Goal: Information Seeking & Learning: Learn about a topic

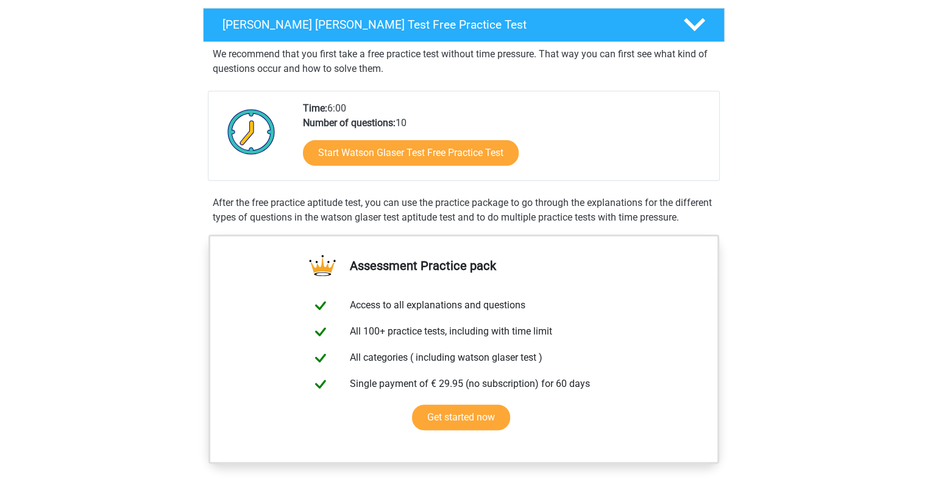
scroll to position [183, 0]
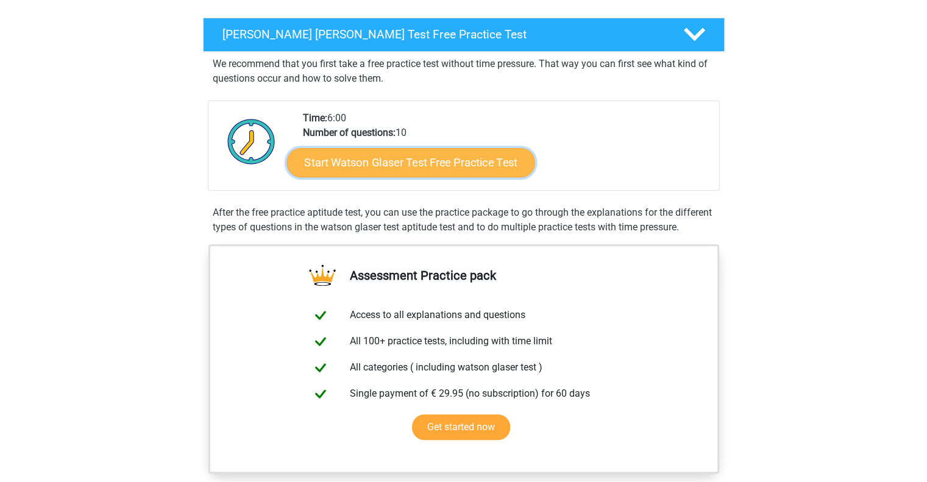
click at [361, 158] on link "Start Watson Glaser Test Free Practice Test" at bounding box center [410, 162] width 248 height 29
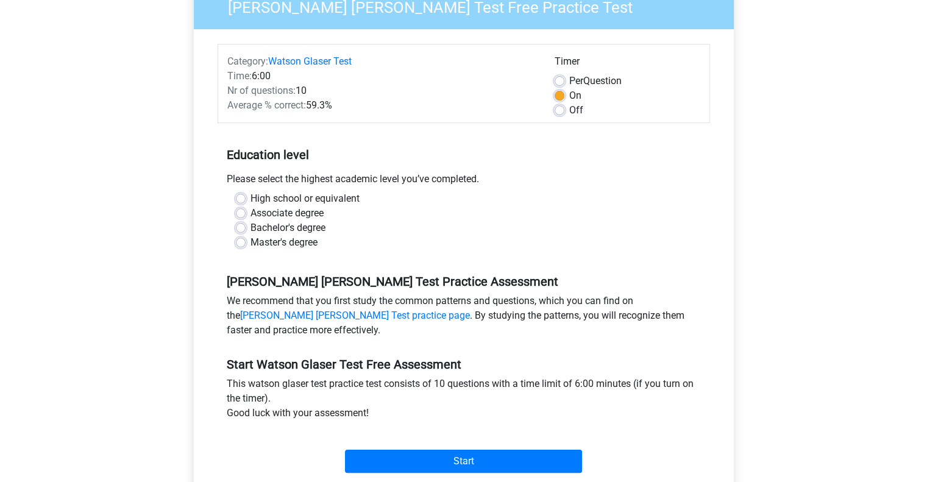
scroll to position [122, 0]
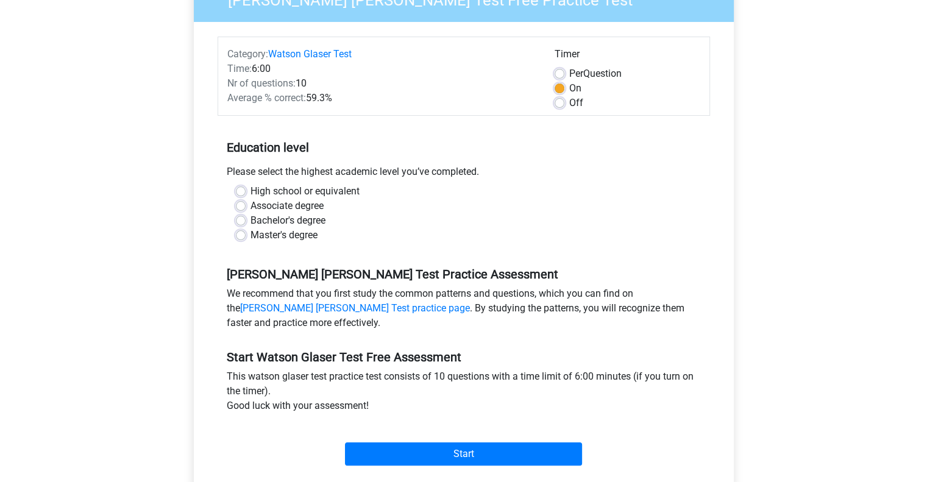
click at [250, 219] on label "Bachelor's degree" at bounding box center [287, 220] width 75 height 15
click at [243, 219] on input "Bachelor's degree" at bounding box center [241, 219] width 10 height 12
radio input "true"
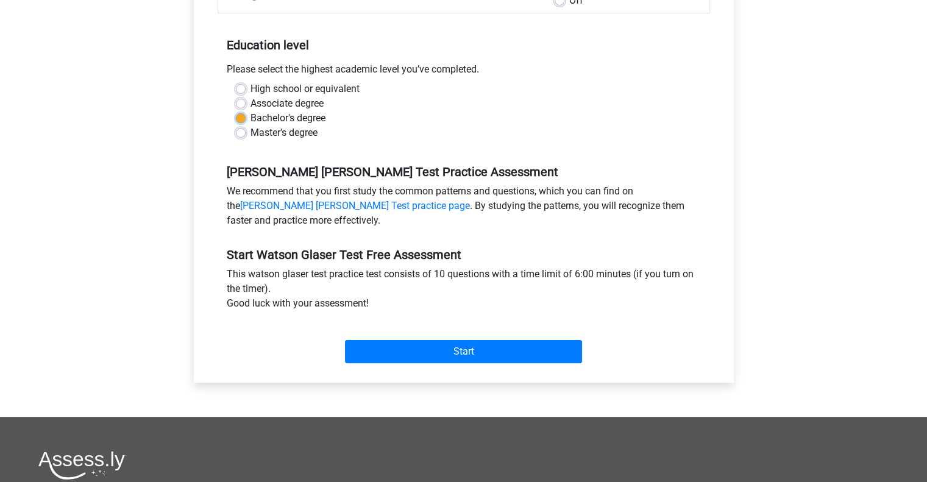
scroll to position [244, 0]
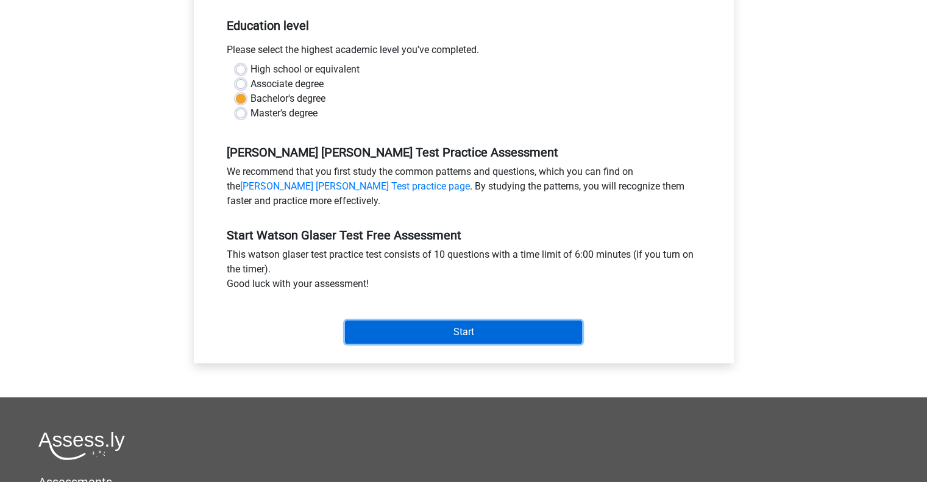
click at [453, 336] on input "Start" at bounding box center [463, 332] width 237 height 23
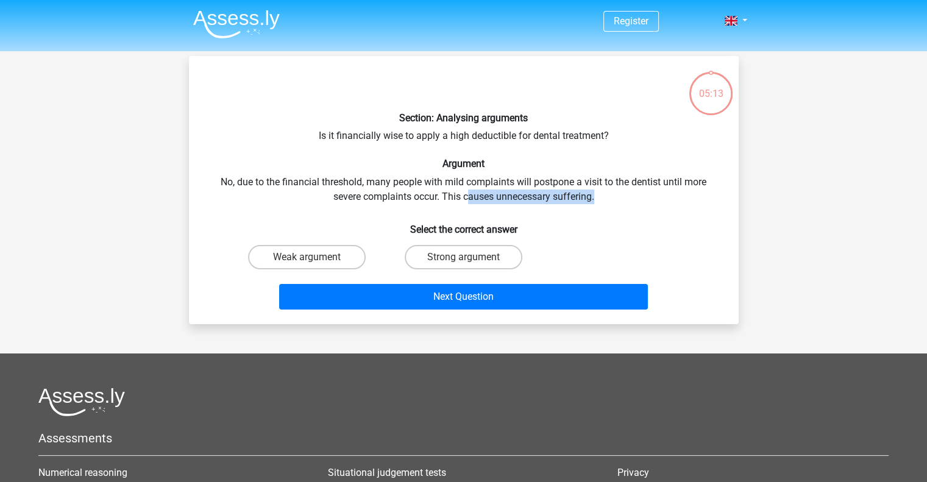
drag, startPoint x: 578, startPoint y: 194, endPoint x: 466, endPoint y: 197, distance: 111.6
click at [466, 197] on div "Section: Analysing arguments Is it financially wise to apply a high deductible …" at bounding box center [464, 190] width 540 height 249
click at [590, 208] on div "Section: Analysing arguments Is it financially wise to apply a high deductible …" at bounding box center [464, 190] width 540 height 249
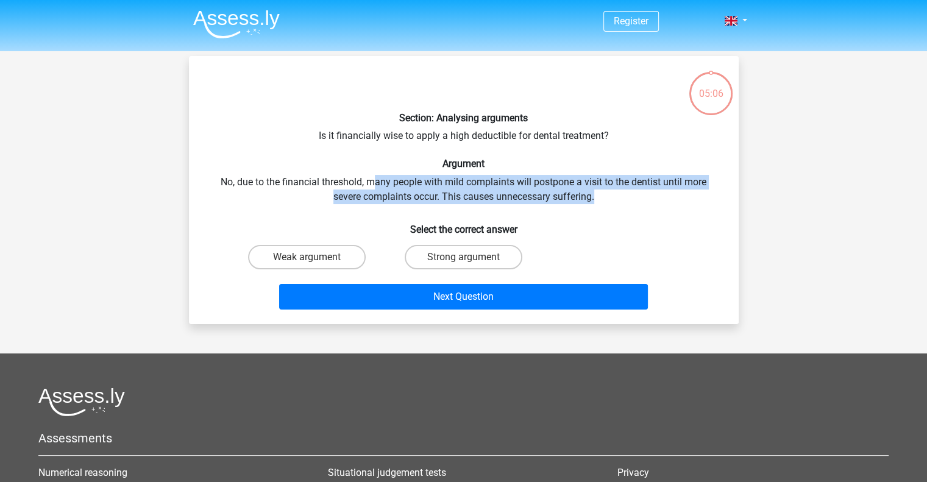
drag, startPoint x: 598, startPoint y: 197, endPoint x: 373, endPoint y: 184, distance: 225.9
click at [373, 184] on div "Section: Analysing arguments Is it financially wise to apply a high deductible …" at bounding box center [464, 190] width 540 height 249
click at [323, 256] on label "Weak argument" at bounding box center [307, 257] width 118 height 24
click at [314, 257] on input "Weak argument" at bounding box center [311, 261] width 8 height 8
radio input "true"
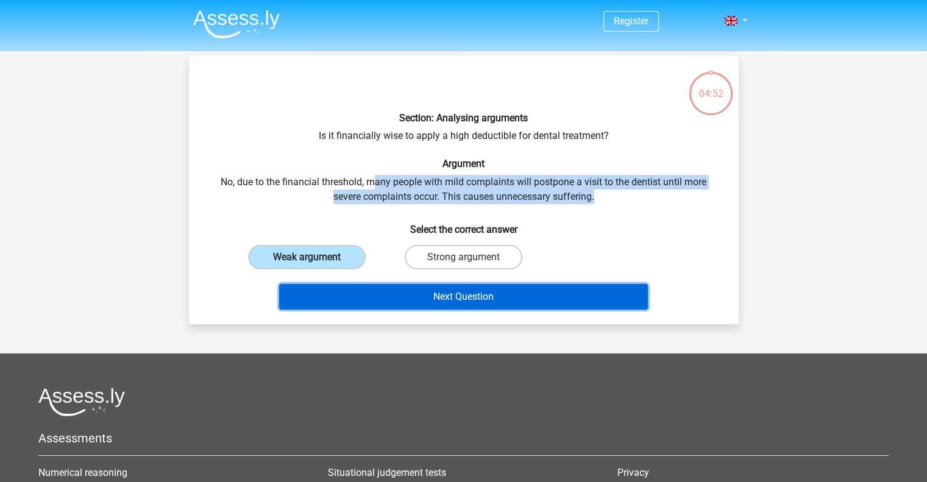
click at [430, 299] on button "Next Question" at bounding box center [463, 297] width 369 height 26
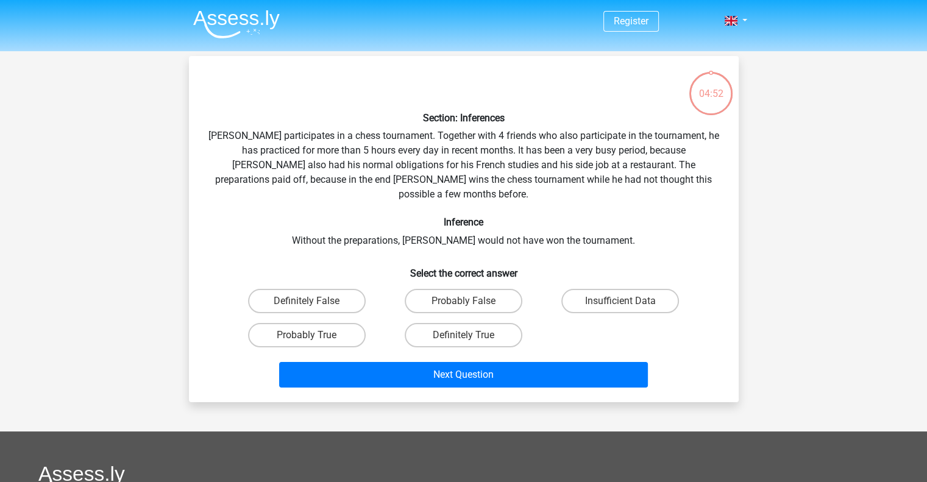
scroll to position [56, 0]
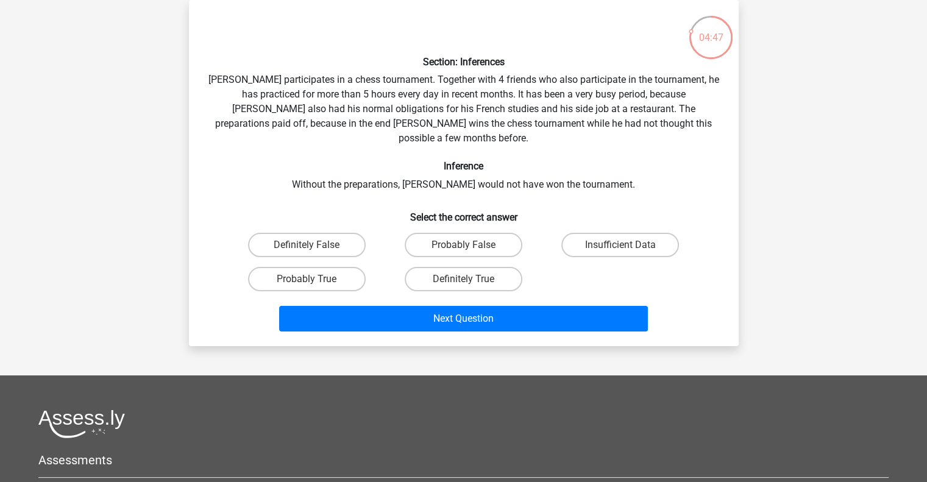
click at [225, 77] on div "Section: Inferences Pablo participates in a chess tournament. Together with 4 f…" at bounding box center [464, 173] width 540 height 327
drag, startPoint x: 322, startPoint y: 81, endPoint x: 378, endPoint y: 87, distance: 56.4
click at [378, 87] on div "Section: Inferences Pablo participates in a chess tournament. Together with 4 f…" at bounding box center [464, 173] width 540 height 327
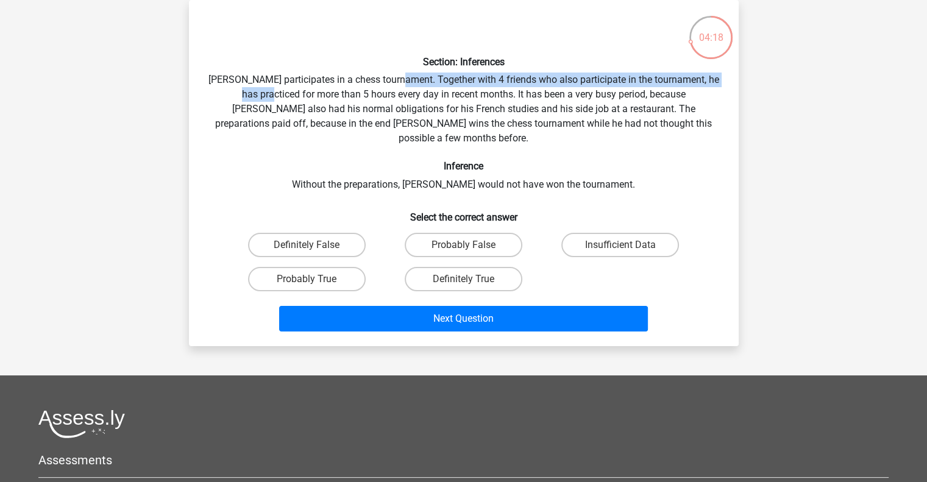
drag, startPoint x: 409, startPoint y: 84, endPoint x: 264, endPoint y: 92, distance: 145.3
click at [264, 92] on div "Section: Inferences Pablo participates in a chess tournament. Together with 4 f…" at bounding box center [464, 173] width 540 height 327
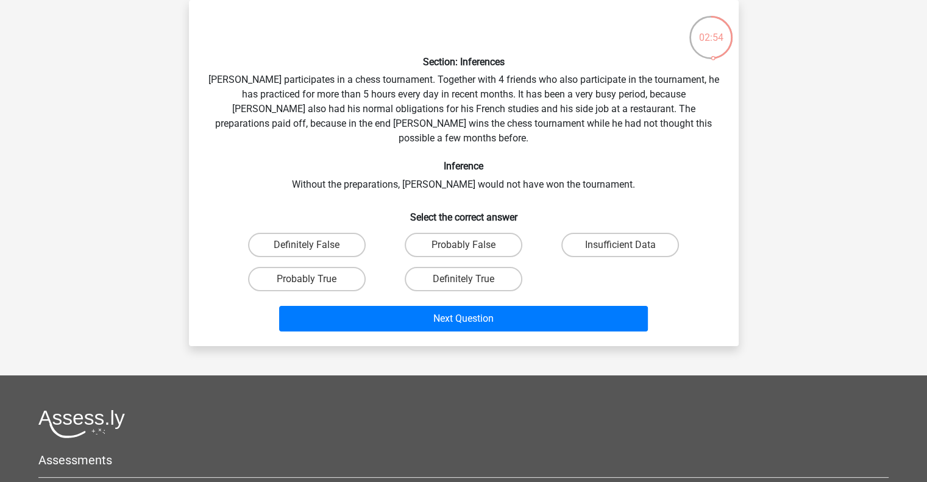
click at [542, 129] on div "Section: Inferences Pablo participates in a chess tournament. Together with 4 f…" at bounding box center [464, 173] width 540 height 327
drag, startPoint x: 483, startPoint y: 126, endPoint x: 524, endPoint y: 121, distance: 41.7
click at [524, 121] on div "Section: Inferences Pablo participates in a chess tournament. Together with 4 f…" at bounding box center [464, 173] width 540 height 327
drag, startPoint x: 382, startPoint y: 169, endPoint x: 603, endPoint y: 163, distance: 221.3
click at [603, 163] on div "Section: Inferences Pablo participates in a chess tournament. Together with 4 f…" at bounding box center [464, 173] width 540 height 327
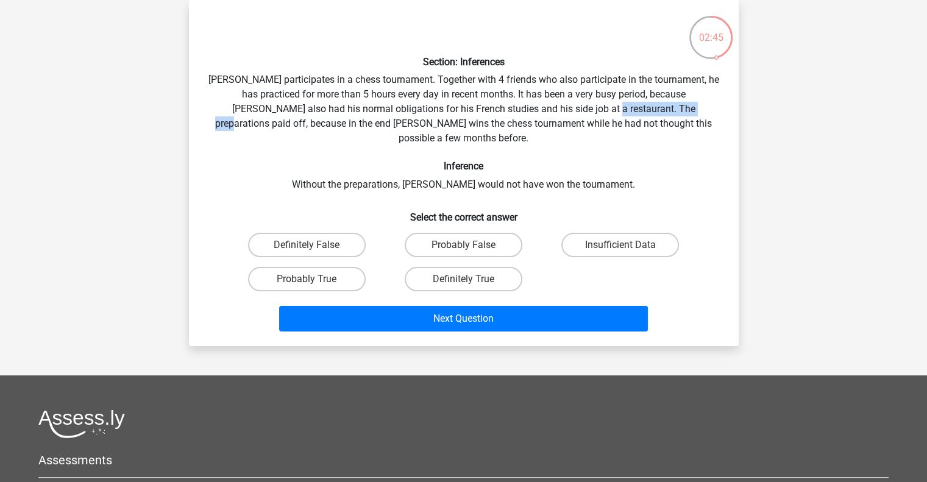
drag, startPoint x: 552, startPoint y: 108, endPoint x: 647, endPoint y: 109, distance: 95.1
click at [647, 109] on div "Section: Inferences Pablo participates in a chess tournament. Together with 4 f…" at bounding box center [464, 173] width 540 height 327
click at [480, 267] on label "Definitely True" at bounding box center [464, 279] width 118 height 24
click at [471, 279] on input "Definitely True" at bounding box center [467, 283] width 8 height 8
radio input "true"
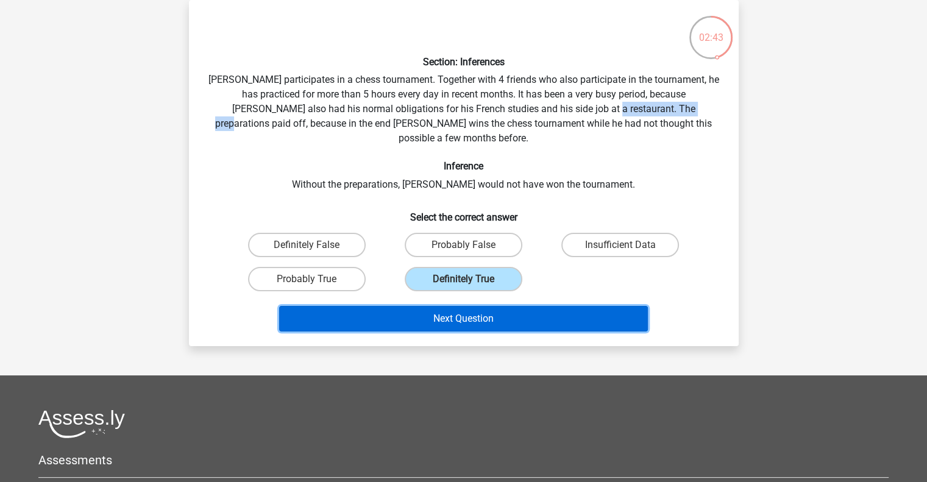
click at [480, 306] on button "Next Question" at bounding box center [463, 319] width 369 height 26
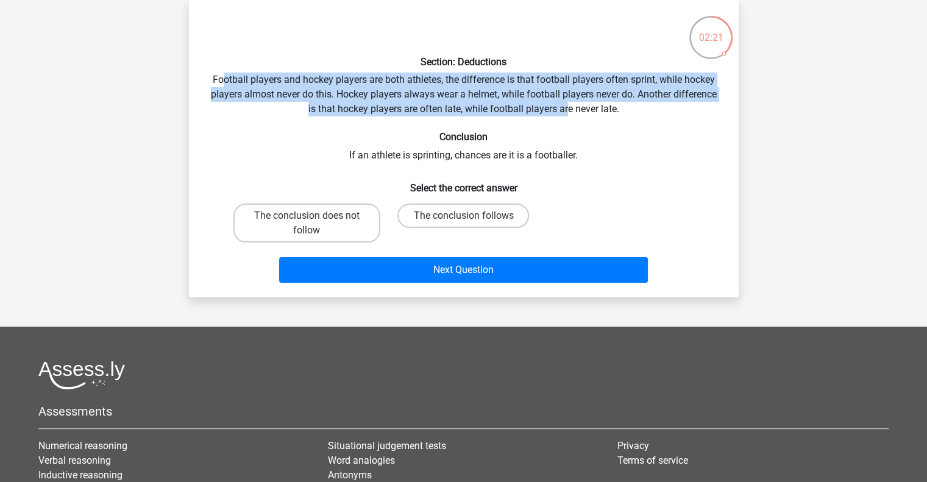
drag, startPoint x: 220, startPoint y: 79, endPoint x: 566, endPoint y: 116, distance: 347.5
click at [566, 116] on div "Section: Deductions Football players and hockey players are both athletes, the …" at bounding box center [464, 149] width 540 height 278
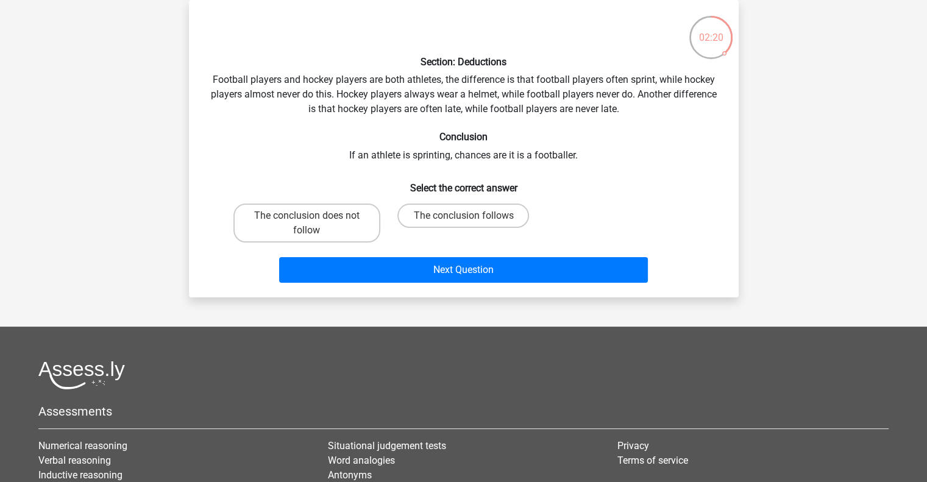
click at [378, 155] on div "Section: Deductions Football players and hockey players are both athletes, the …" at bounding box center [464, 149] width 540 height 278
drag, startPoint x: 361, startPoint y: 155, endPoint x: 544, endPoint y: 158, distance: 182.8
click at [544, 158] on div "Section: Deductions Football players and hockey players are both athletes, the …" at bounding box center [464, 149] width 540 height 278
click at [568, 158] on div "Section: Deductions Football players and hockey players are both athletes, the …" at bounding box center [464, 149] width 540 height 278
drag, startPoint x: 583, startPoint y: 155, endPoint x: 343, endPoint y: 160, distance: 240.8
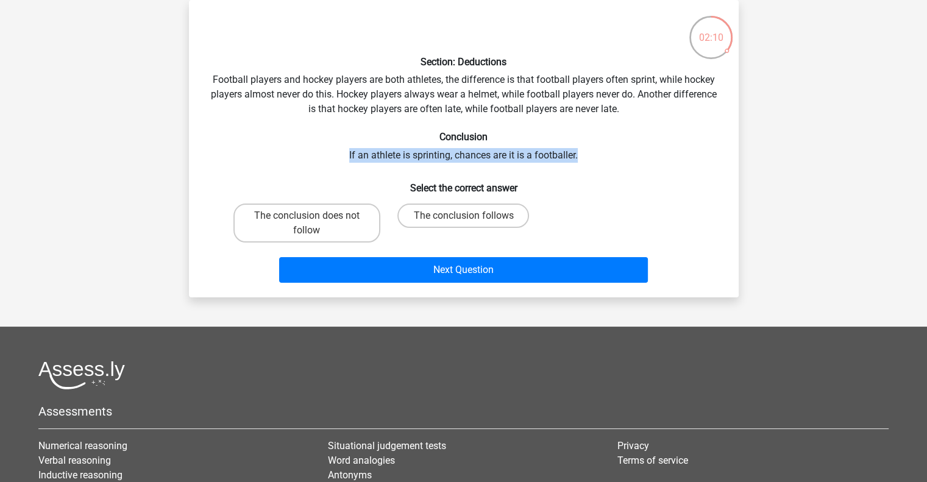
click at [343, 160] on div "Section: Deductions Football players and hockey players are both athletes, the …" at bounding box center [464, 149] width 540 height 278
drag, startPoint x: 340, startPoint y: 79, endPoint x: 347, endPoint y: 79, distance: 6.7
click at [347, 79] on div "Section: Deductions Football players and hockey players are both athletes, the …" at bounding box center [464, 149] width 540 height 278
click at [295, 219] on label "The conclusion does not follow" at bounding box center [306, 223] width 147 height 39
click at [307, 219] on input "The conclusion does not follow" at bounding box center [311, 220] width 8 height 8
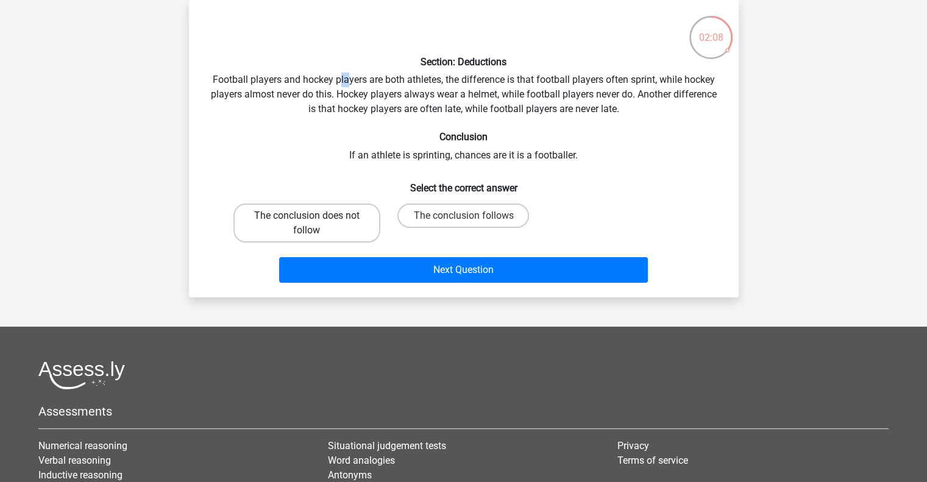
radio input "true"
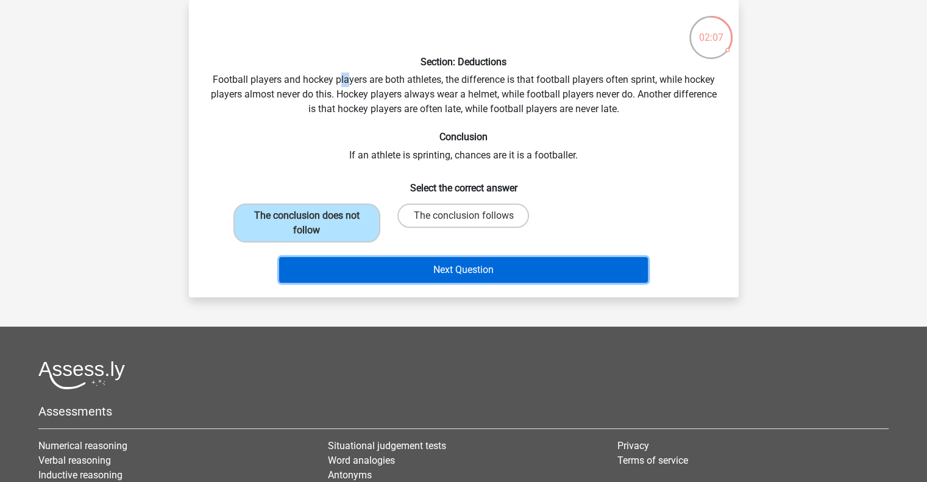
click at [438, 263] on button "Next Question" at bounding box center [463, 270] width 369 height 26
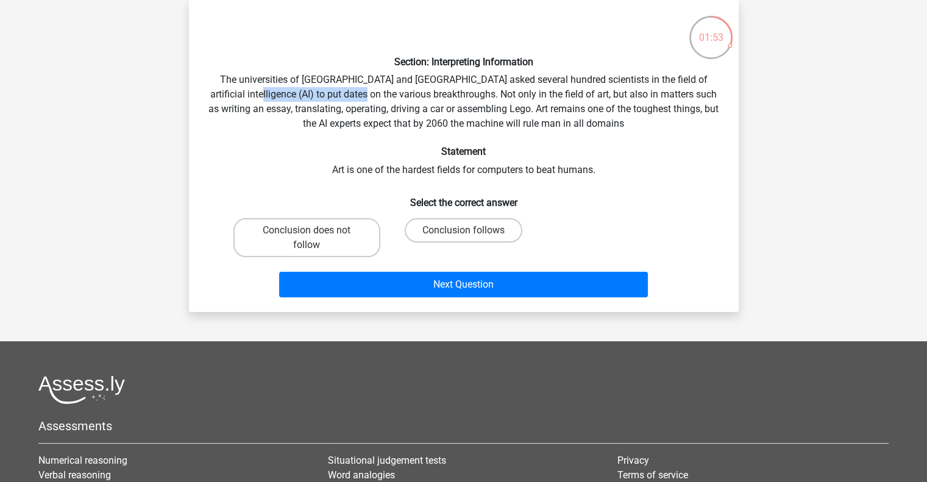
drag, startPoint x: 247, startPoint y: 93, endPoint x: 358, endPoint y: 98, distance: 110.4
click at [358, 98] on div "Section: Interpreting Information The universities of Oxford and Yale asked sev…" at bounding box center [464, 156] width 540 height 293
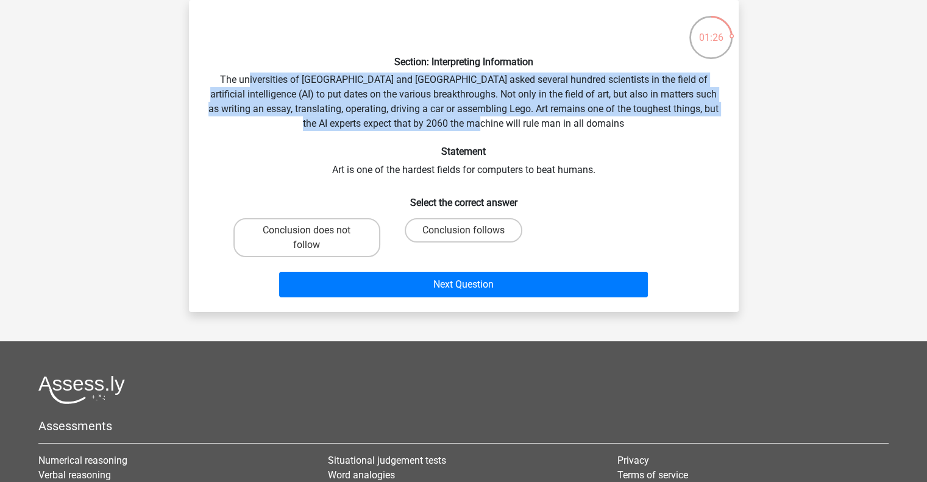
drag, startPoint x: 247, startPoint y: 79, endPoint x: 546, endPoint y: 129, distance: 302.8
click at [546, 129] on div "Section: Interpreting Information The universities of Oxford and Yale asked sev…" at bounding box center [464, 156] width 540 height 293
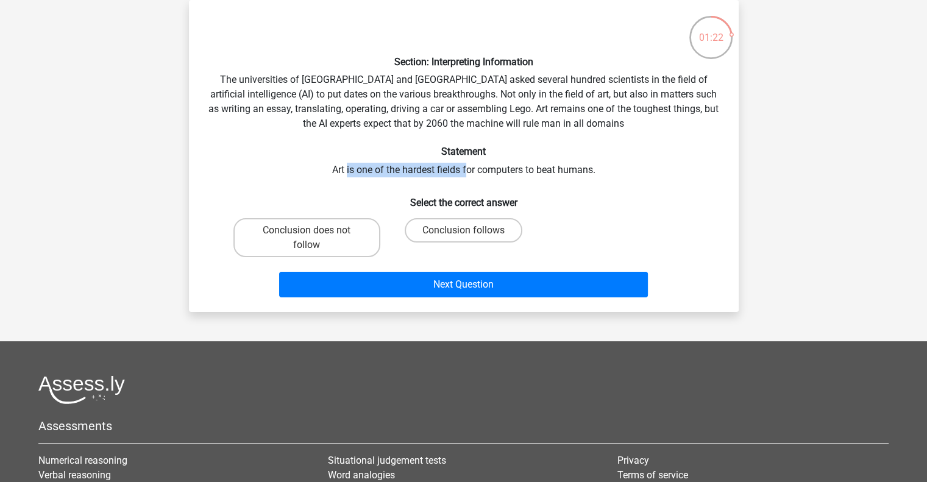
drag, startPoint x: 345, startPoint y: 172, endPoint x: 468, endPoint y: 175, distance: 123.1
click at [468, 175] on div "Section: Interpreting Information The universities of Oxford and Yale asked sev…" at bounding box center [464, 156] width 540 height 293
click at [485, 231] on label "Conclusion follows" at bounding box center [464, 230] width 118 height 24
click at [471, 231] on input "Conclusion follows" at bounding box center [467, 234] width 8 height 8
radio input "true"
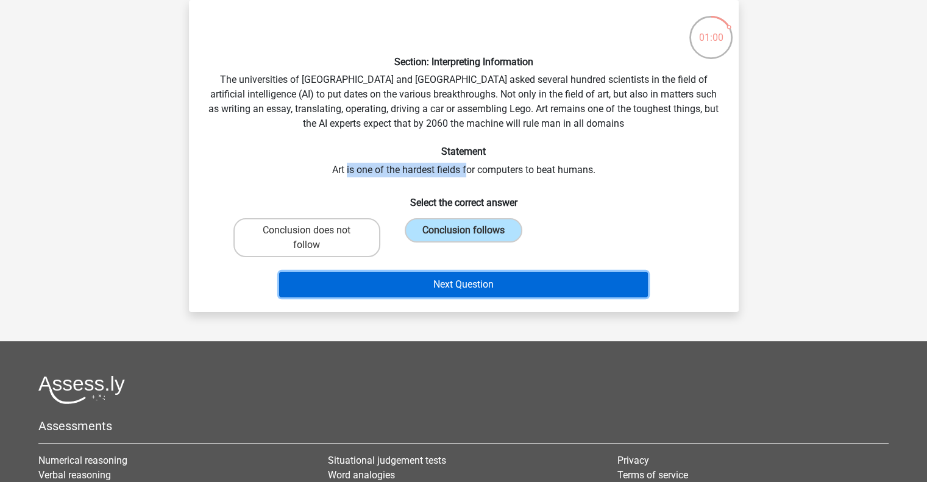
click at [469, 283] on button "Next Question" at bounding box center [463, 285] width 369 height 26
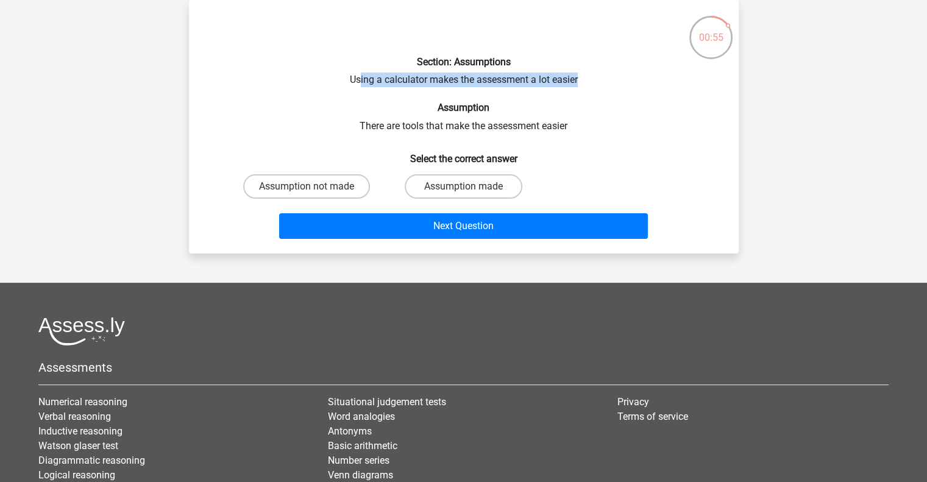
drag, startPoint x: 358, startPoint y: 74, endPoint x: 580, endPoint y: 87, distance: 222.2
click at [580, 87] on div "Section: Assumptions Using a calculator makes the assessment a lot easier Assum…" at bounding box center [464, 127] width 540 height 234
click at [575, 97] on div "Section: Assumptions Using a calculator makes the assessment a lot easier Assum…" at bounding box center [464, 127] width 540 height 234
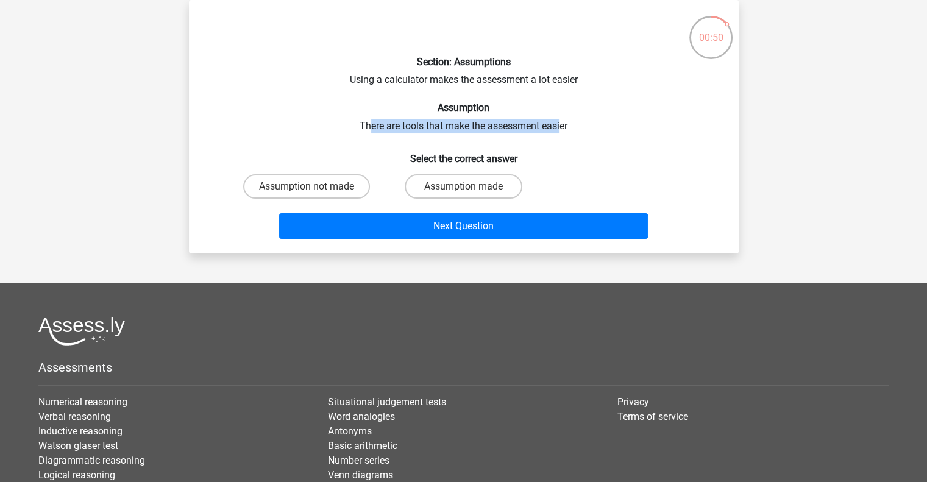
drag, startPoint x: 369, startPoint y: 126, endPoint x: 561, endPoint y: 124, distance: 191.4
click at [561, 124] on div "Section: Assumptions Using a calculator makes the assessment a lot easier Assum…" at bounding box center [464, 127] width 540 height 234
click at [571, 124] on div "Section: Assumptions Using a calculator makes the assessment a lot easier Assum…" at bounding box center [464, 127] width 540 height 234
drag, startPoint x: 357, startPoint y: 124, endPoint x: 565, endPoint y: 130, distance: 208.5
click at [565, 130] on div "Section: Assumptions Using a calculator makes the assessment a lot easier Assum…" at bounding box center [464, 127] width 540 height 234
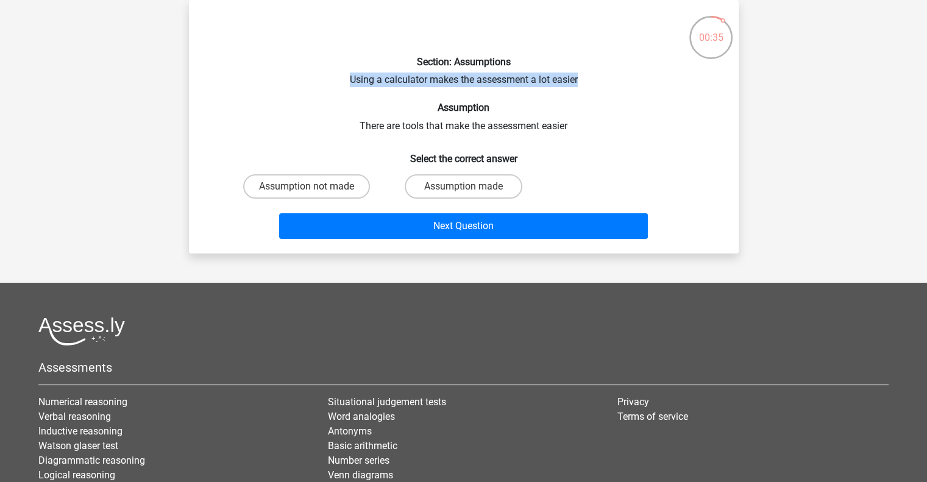
drag, startPoint x: 351, startPoint y: 80, endPoint x: 578, endPoint y: 82, distance: 227.3
click at [578, 82] on div "Section: Assumptions Using a calculator makes the assessment a lot easier Assum…" at bounding box center [464, 127] width 540 height 234
click at [437, 182] on label "Assumption made" at bounding box center [464, 186] width 118 height 24
click at [463, 186] on input "Assumption made" at bounding box center [467, 190] width 8 height 8
radio input "true"
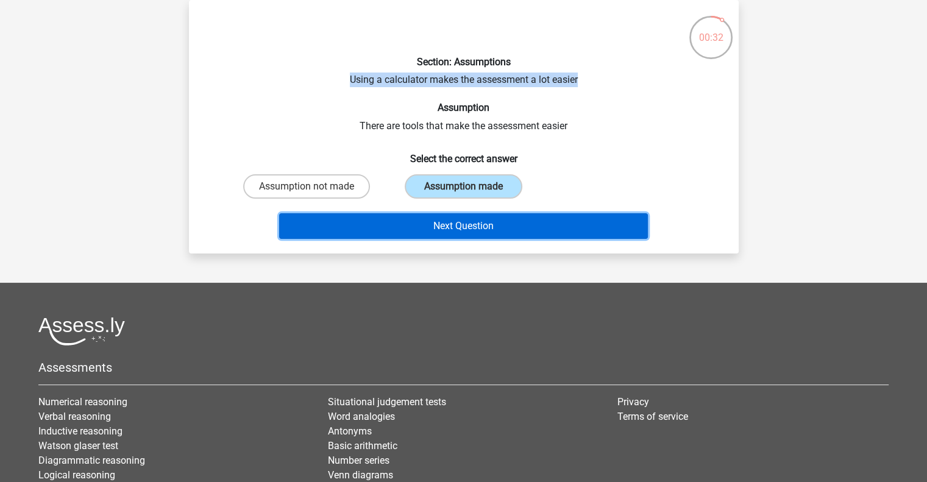
click at [460, 225] on button "Next Question" at bounding box center [463, 226] width 369 height 26
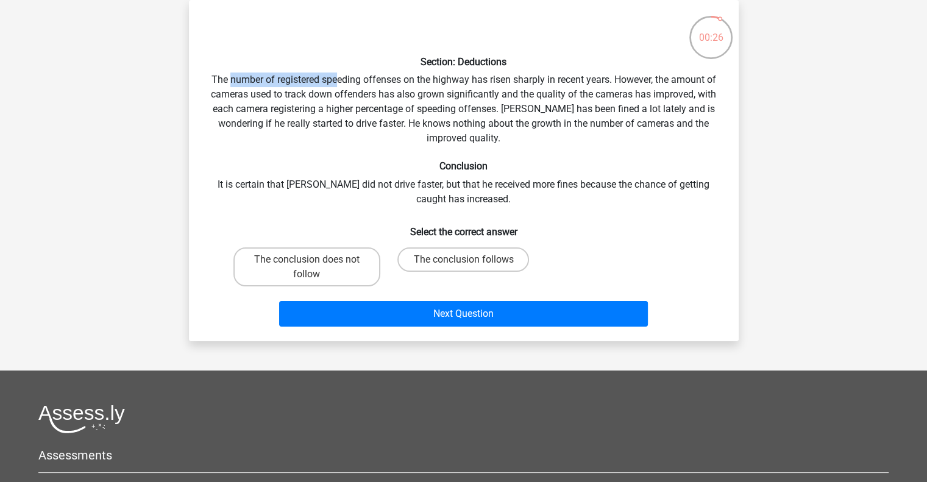
drag, startPoint x: 229, startPoint y: 83, endPoint x: 338, endPoint y: 84, distance: 109.1
click at [338, 84] on div "Section: Deductions The number of registered speeding offenses on the highway h…" at bounding box center [464, 171] width 540 height 322
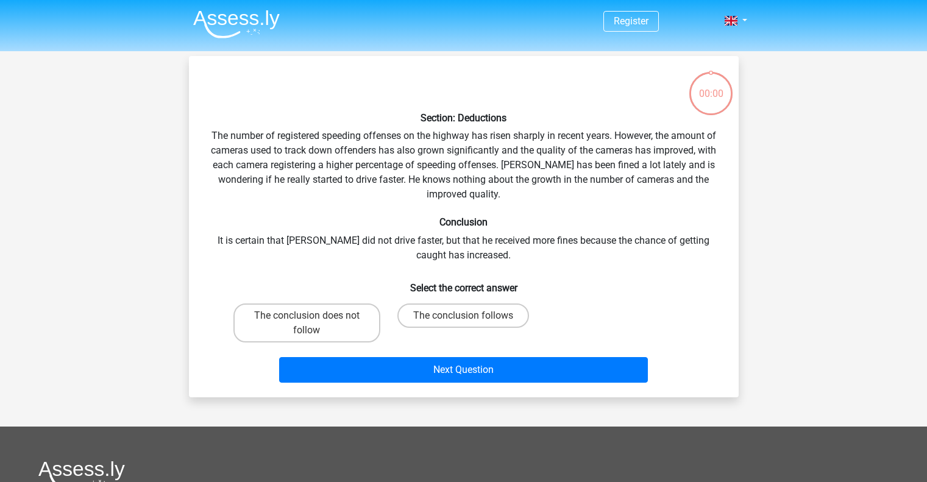
scroll to position [56, 0]
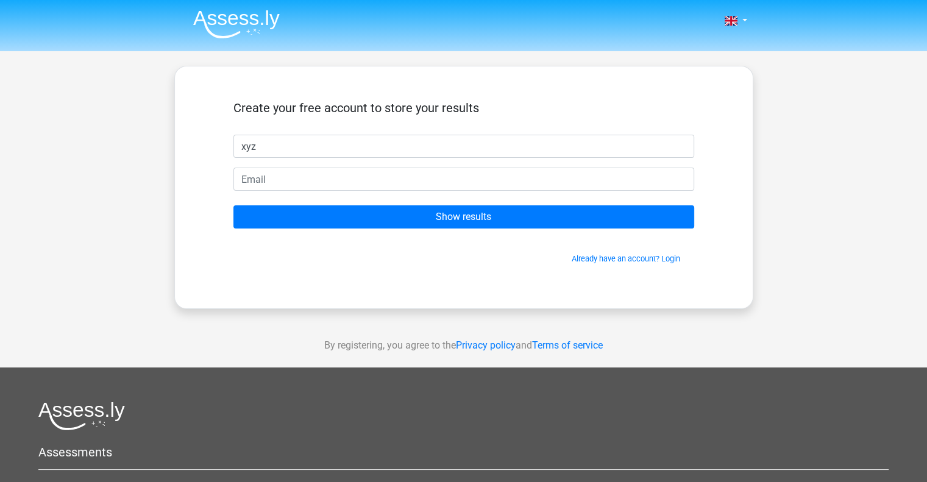
type input "xyz"
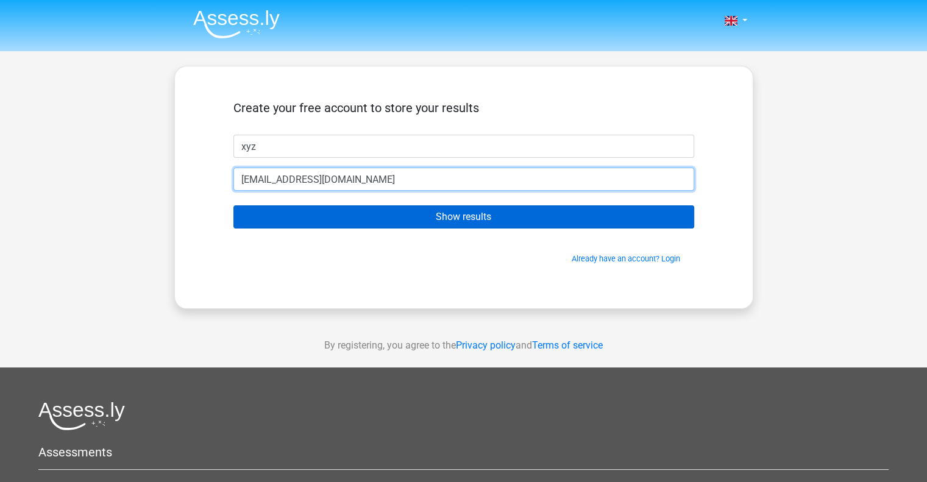
type input "[EMAIL_ADDRESS][DOMAIN_NAME]"
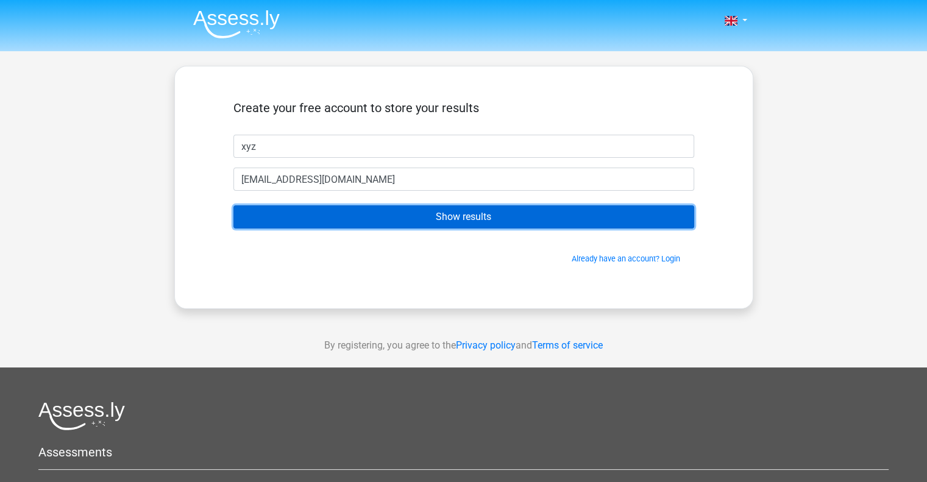
click at [441, 217] on input "Show results" at bounding box center [463, 216] width 461 height 23
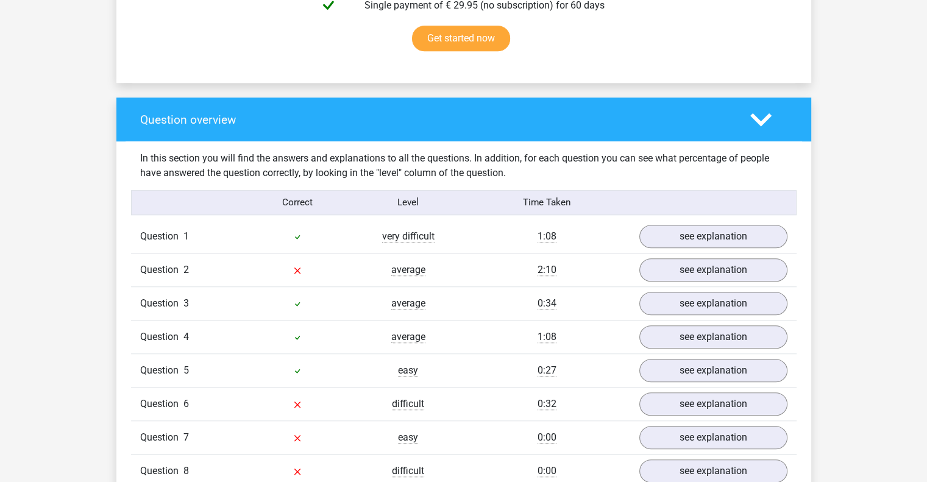
scroll to position [853, 0]
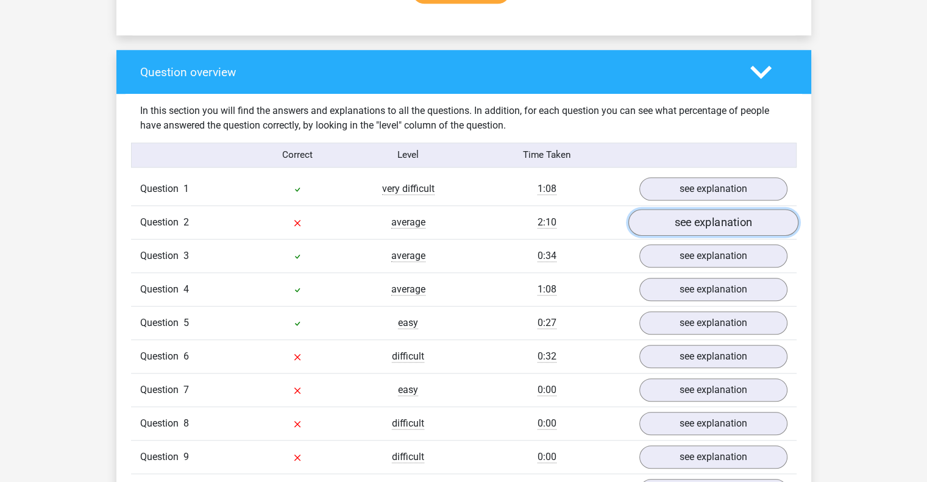
click at [736, 233] on link "see explanation" at bounding box center [713, 222] width 170 height 27
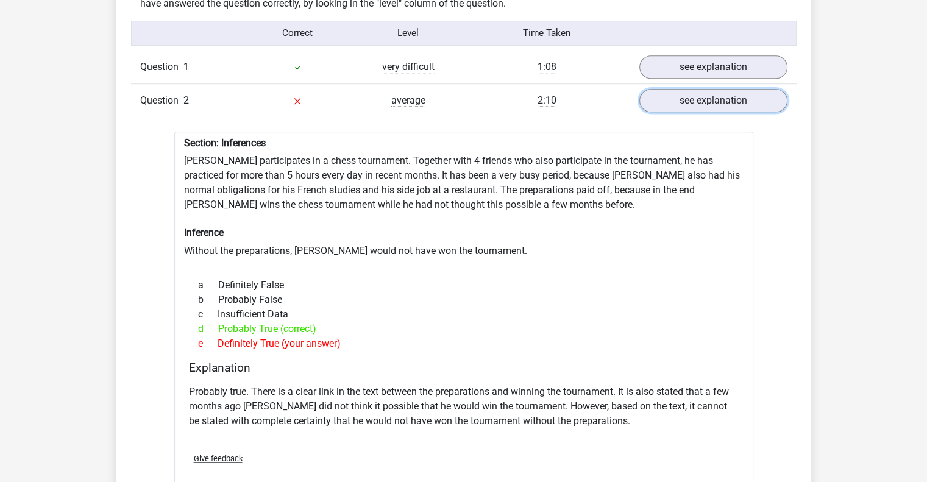
scroll to position [1036, 0]
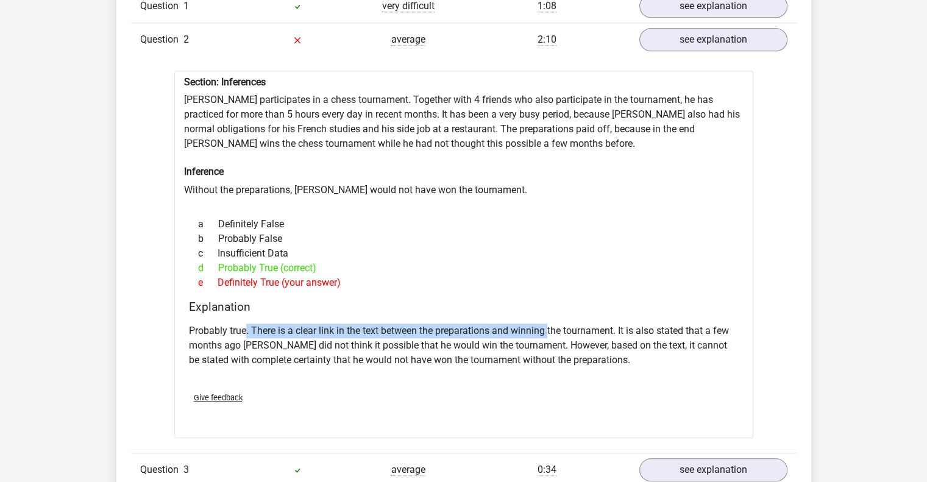
drag, startPoint x: 245, startPoint y: 333, endPoint x: 550, endPoint y: 331, distance: 304.7
click at [550, 331] on p "Probably true. There is a clear link in the text between the preparations and w…" at bounding box center [464, 346] width 550 height 44
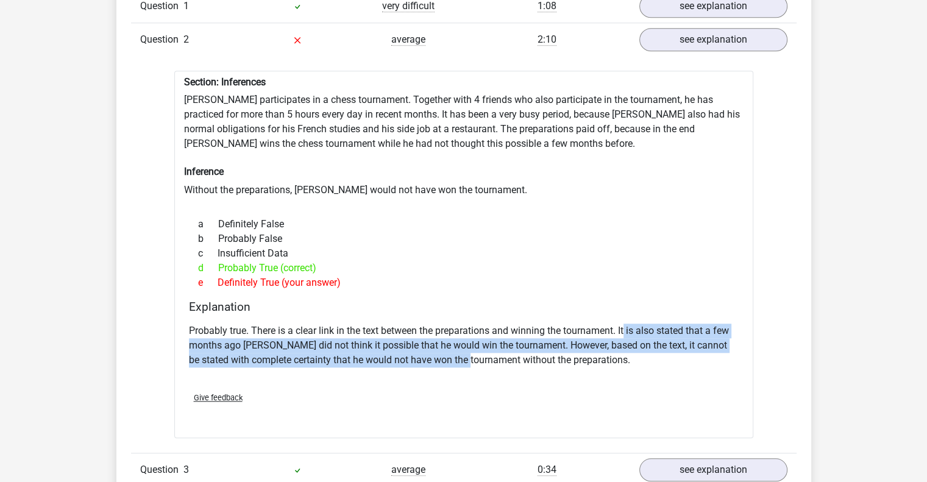
drag, startPoint x: 625, startPoint y: 335, endPoint x: 474, endPoint y: 373, distance: 156.4
click at [474, 373] on div "Probably true. There is a clear link in the text between the preparations and w…" at bounding box center [464, 350] width 550 height 63
click at [461, 362] on p "Probably true. There is a clear link in the text between the preparations and w…" at bounding box center [464, 346] width 550 height 44
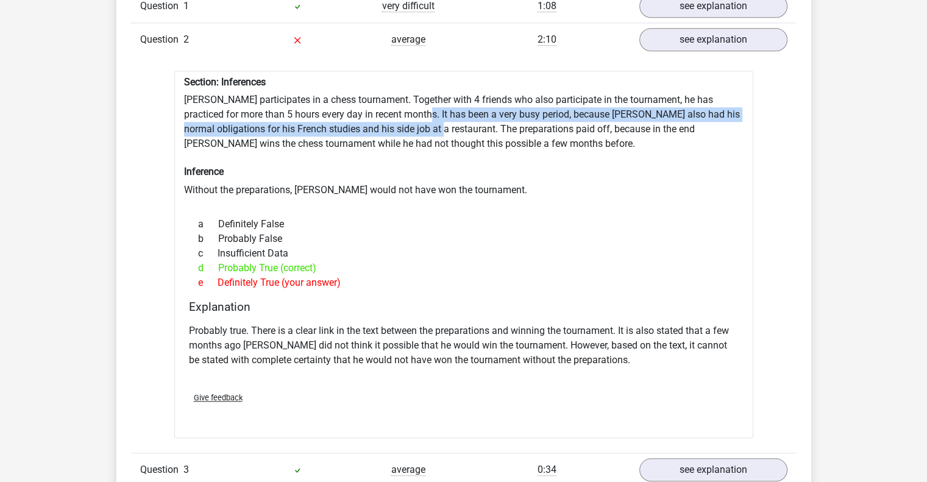
drag, startPoint x: 407, startPoint y: 119, endPoint x: 415, endPoint y: 124, distance: 9.6
click at [415, 124] on div "Section: Inferences Pablo participates in a chess tournament. Together with 4 f…" at bounding box center [463, 254] width 579 height 367
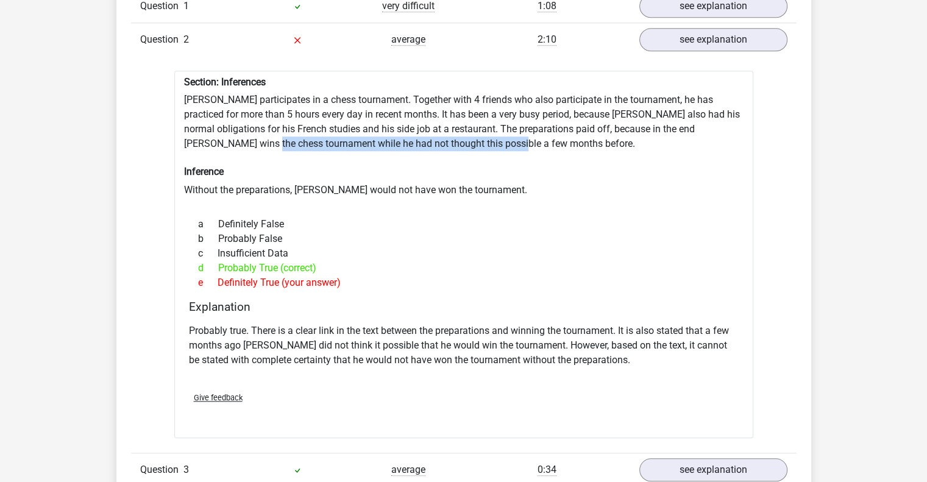
drag, startPoint x: 250, startPoint y: 146, endPoint x: 507, endPoint y: 146, distance: 256.6
click at [507, 146] on div "Section: Inferences Pablo participates in a chess tournament. Together with 4 f…" at bounding box center [463, 254] width 579 height 367
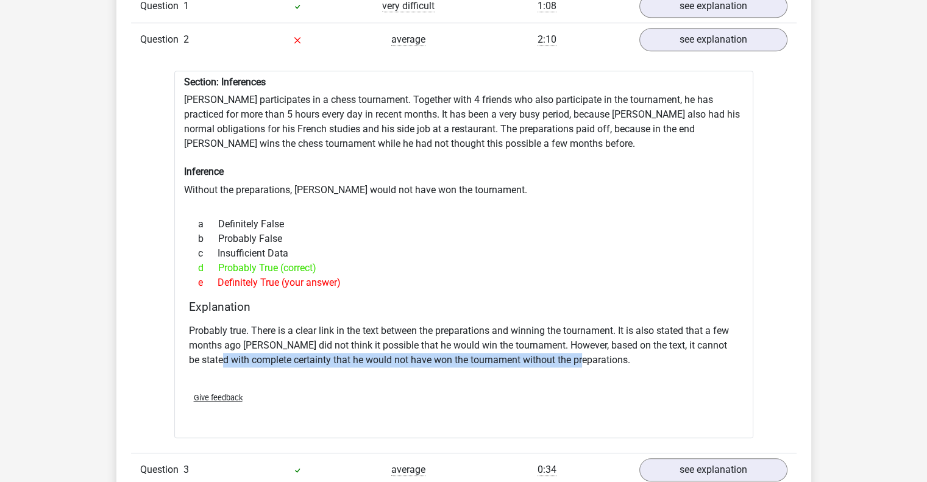
drag, startPoint x: 216, startPoint y: 364, endPoint x: 575, endPoint y: 369, distance: 358.4
click at [575, 369] on div "Probably true. There is a clear link in the text between the preparations and w…" at bounding box center [464, 350] width 550 height 63
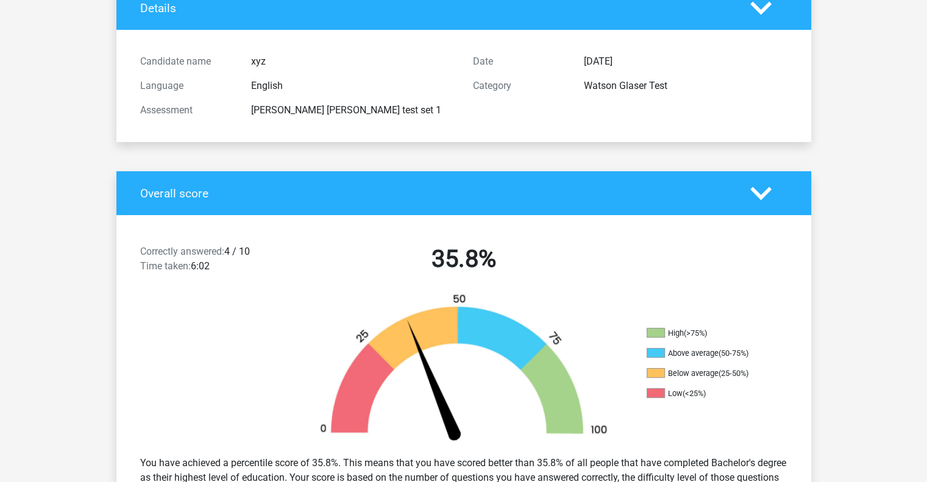
scroll to position [0, 0]
